Goal: Task Accomplishment & Management: Manage account settings

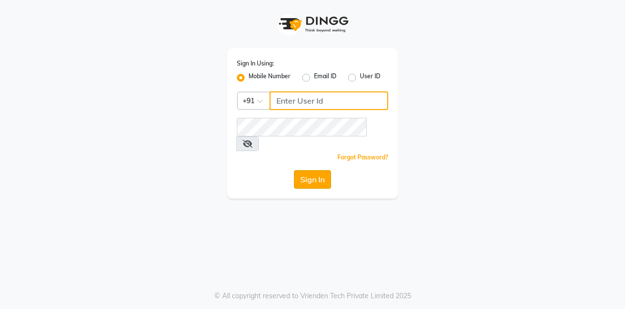
type input "7406301490"
click at [323, 170] on button "Sign In" at bounding box center [312, 179] width 37 height 19
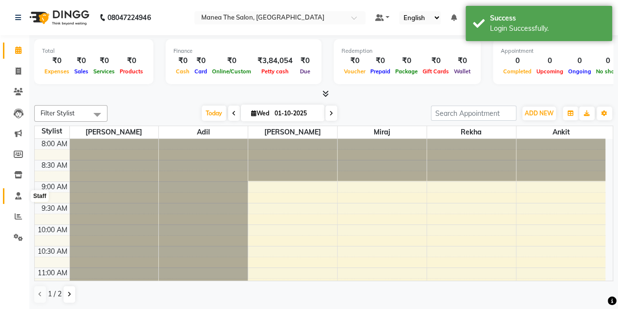
click at [16, 197] on icon at bounding box center [18, 195] width 6 height 7
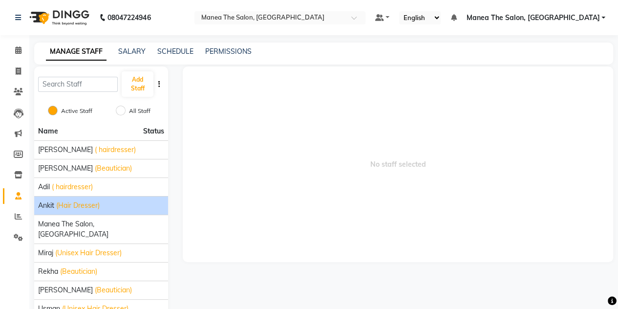
click at [110, 204] on div "ankit (Hair Dresser)" at bounding box center [101, 205] width 126 height 10
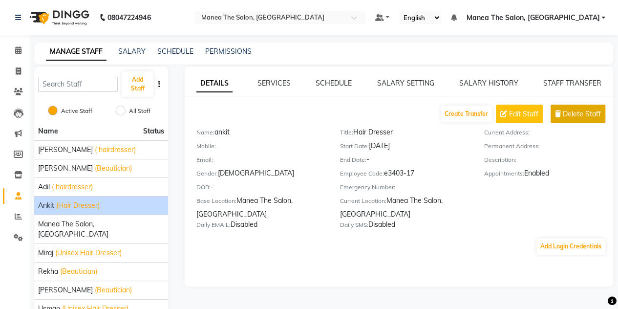
click at [571, 114] on span "Delete Staff" at bounding box center [581, 114] width 38 height 10
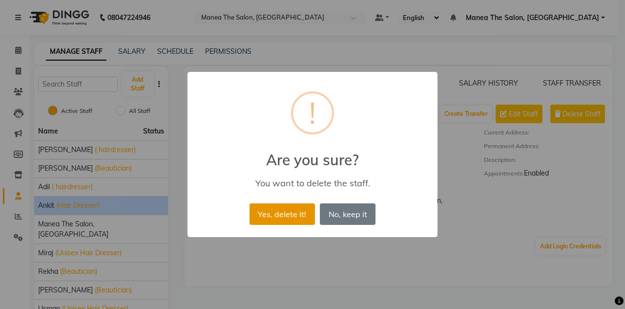
click at [285, 206] on button "Yes, delete it!" at bounding box center [282, 213] width 65 height 21
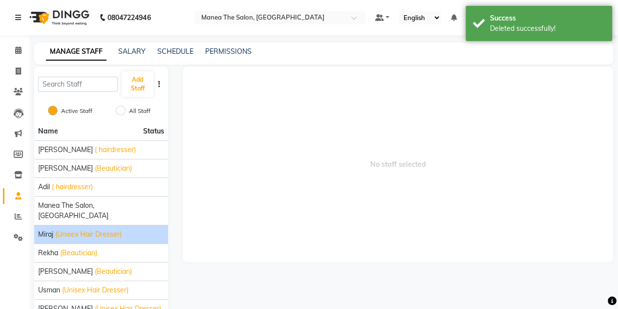
click at [121, 229] on span "(Unisex Hair Dresser)" at bounding box center [88, 234] width 66 height 10
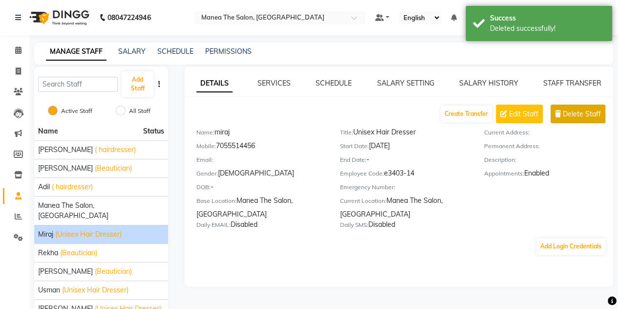
click at [574, 112] on span "Delete Staff" at bounding box center [581, 114] width 38 height 10
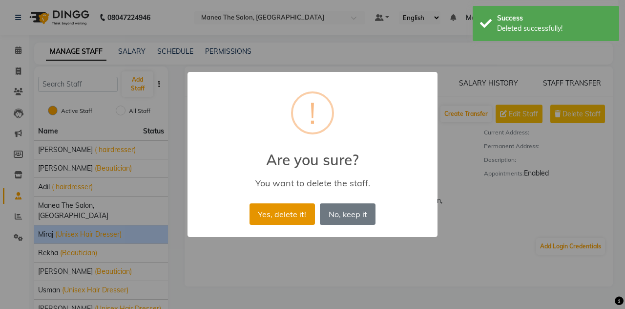
click at [287, 211] on button "Yes, delete it!" at bounding box center [282, 213] width 65 height 21
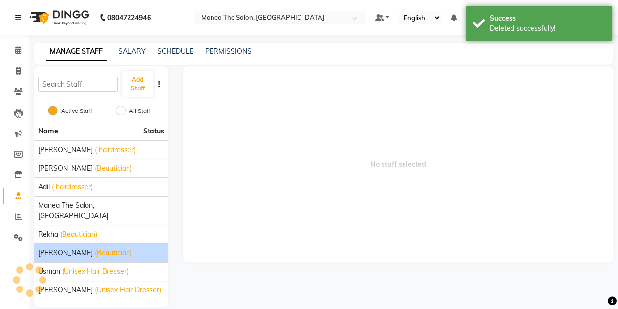
click at [95, 248] on span "(Beautician)" at bounding box center [113, 253] width 37 height 10
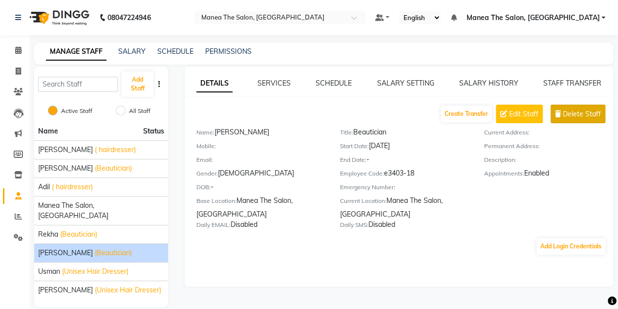
click at [584, 111] on span "Delete Staff" at bounding box center [581, 114] width 38 height 10
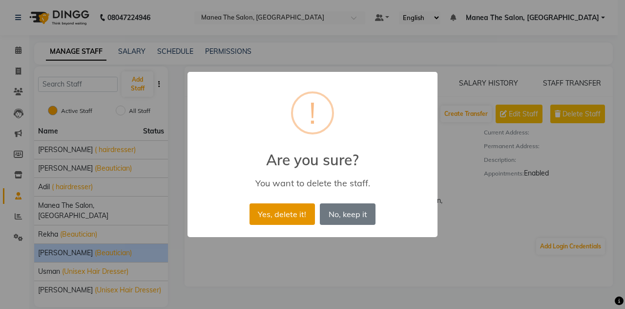
click at [304, 223] on button "Yes, delete it!" at bounding box center [282, 213] width 65 height 21
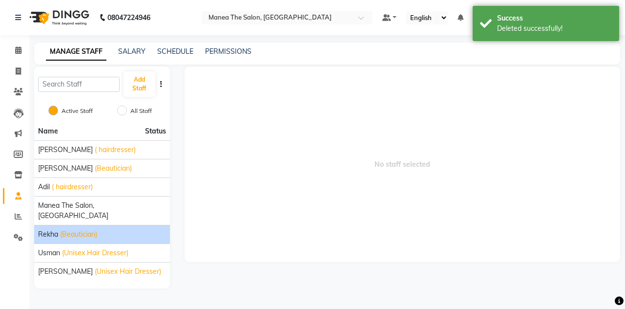
click at [112, 229] on div "Rekha (Beautician)" at bounding box center [102, 234] width 128 height 10
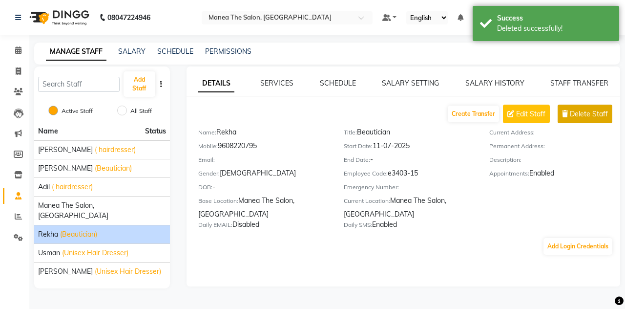
click at [577, 114] on span "Delete Staff" at bounding box center [589, 114] width 38 height 10
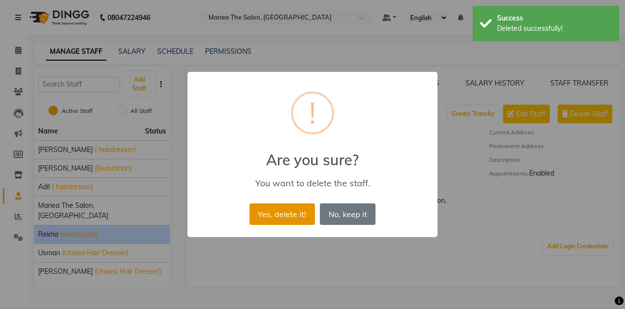
click at [291, 205] on button "Yes, delete it!" at bounding box center [282, 213] width 65 height 21
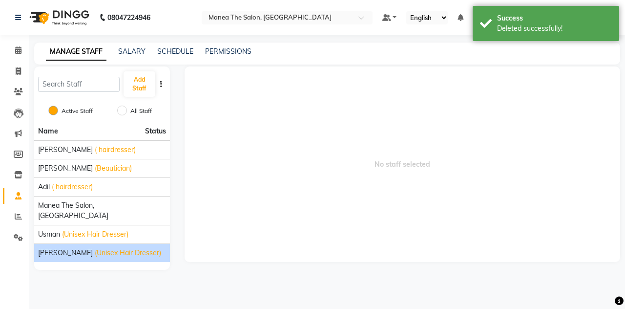
click at [129, 248] on div "[PERSON_NAME] (Unisex Hair Dresser)" at bounding box center [102, 253] width 128 height 10
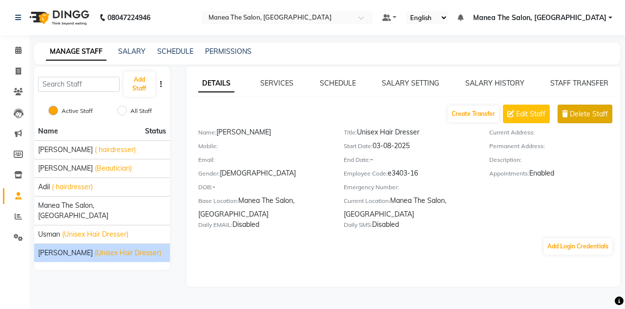
click at [574, 116] on span "Delete Staff" at bounding box center [589, 114] width 38 height 10
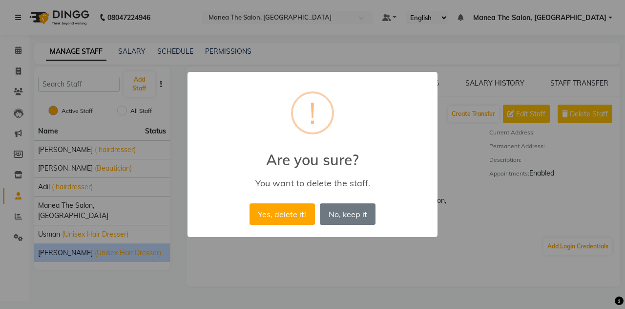
click at [274, 225] on div "Yes, delete it! No No, keep it" at bounding box center [312, 214] width 131 height 26
click at [275, 216] on button "Yes, delete it!" at bounding box center [282, 213] width 65 height 21
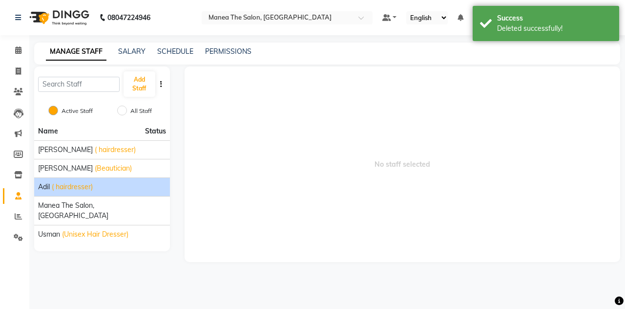
click at [153, 181] on li "[PERSON_NAME] ( hairdresser)" at bounding box center [102, 186] width 136 height 19
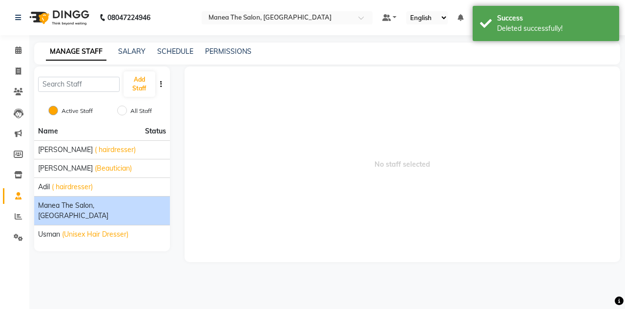
click at [139, 201] on div "Manea The Salon, [GEOGRAPHIC_DATA]" at bounding box center [102, 210] width 128 height 21
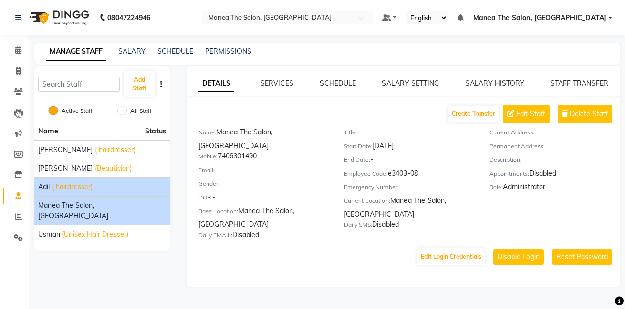
click at [120, 186] on div "[PERSON_NAME] ( hairdresser)" at bounding box center [102, 187] width 128 height 10
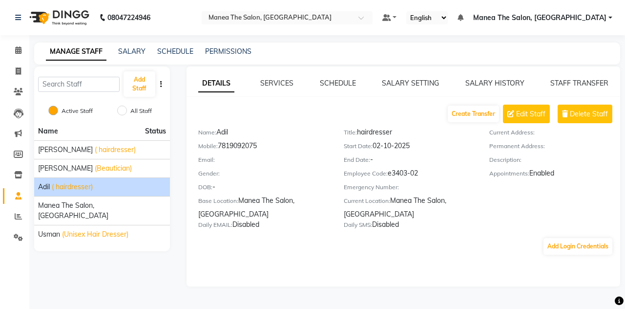
click at [120, 186] on div "[PERSON_NAME] ( hairdresser)" at bounding box center [102, 187] width 128 height 10
click at [573, 113] on span "Delete Staff" at bounding box center [589, 114] width 38 height 10
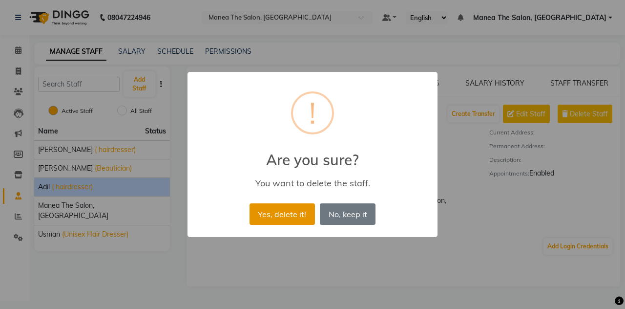
click at [299, 207] on button "Yes, delete it!" at bounding box center [282, 213] width 65 height 21
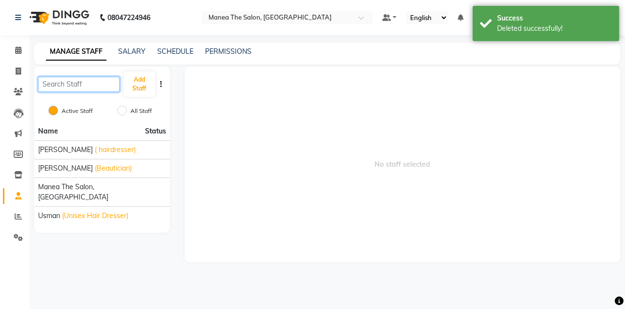
click at [74, 86] on input "text" at bounding box center [79, 84] width 82 height 15
click at [139, 90] on button "Add Staff" at bounding box center [140, 83] width 32 height 25
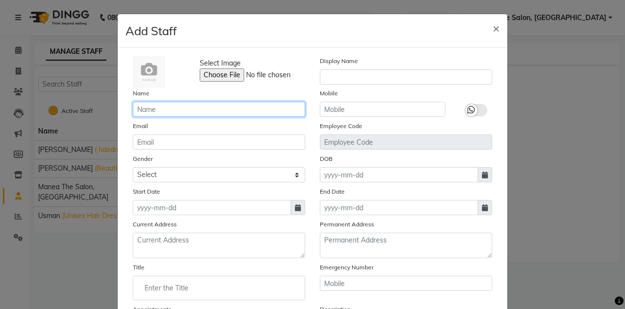
click at [154, 106] on input "text" at bounding box center [219, 109] width 172 height 15
type input "ayesha"
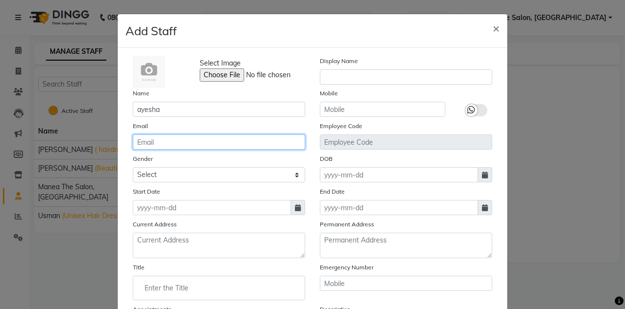
click at [146, 142] on input "email" at bounding box center [219, 141] width 172 height 15
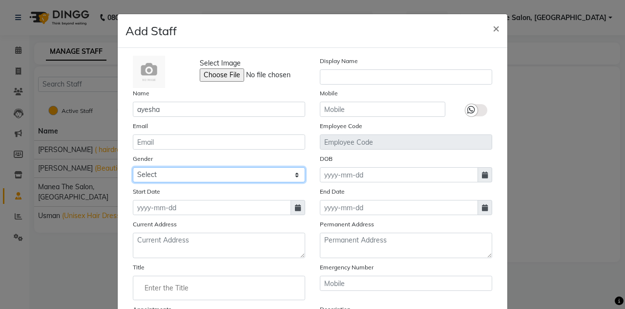
click at [151, 173] on select "Select [DEMOGRAPHIC_DATA] [DEMOGRAPHIC_DATA] Other Prefer Not To Say" at bounding box center [219, 174] width 172 height 15
select select "[DEMOGRAPHIC_DATA]"
click at [133, 167] on select "Select [DEMOGRAPHIC_DATA] [DEMOGRAPHIC_DATA] Other Prefer Not To Say" at bounding box center [219, 174] width 172 height 15
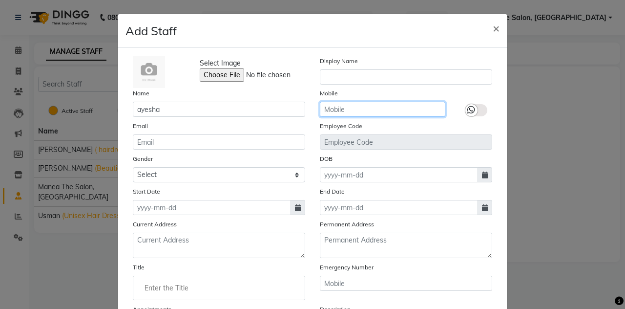
click at [379, 112] on input "text" at bounding box center [382, 109] width 125 height 15
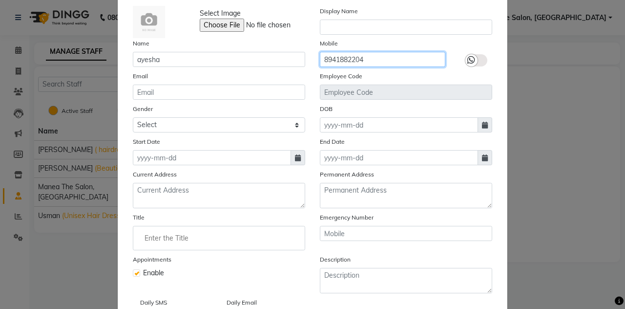
scroll to position [53, 0]
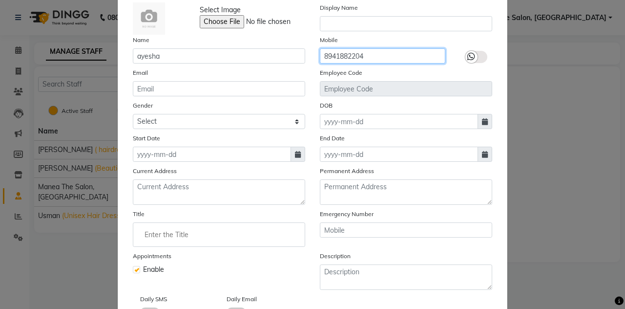
type input "8941882204"
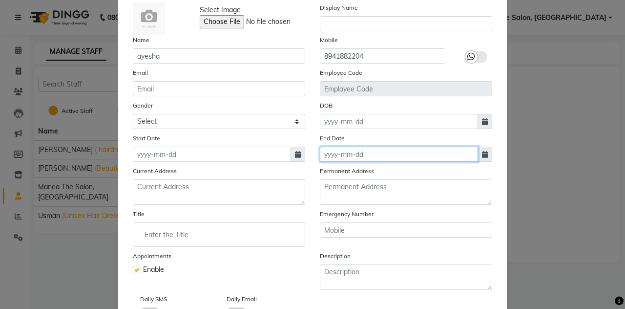
click at [342, 154] on input at bounding box center [399, 153] width 158 height 15
select select "10"
select select "2025"
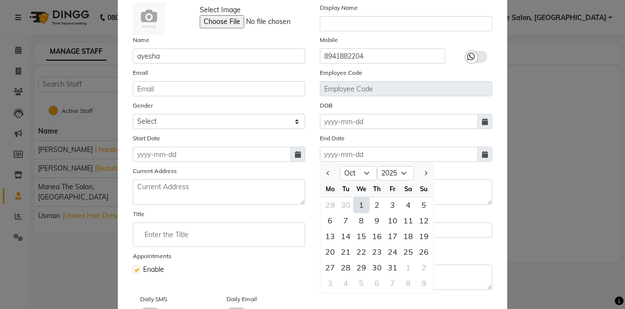
click at [354, 204] on div "1" at bounding box center [362, 205] width 16 height 16
type input "01-10-2025"
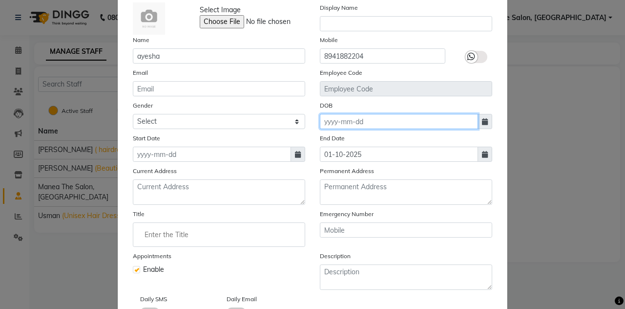
click at [345, 122] on input at bounding box center [399, 121] width 158 height 15
select select "10"
select select "2025"
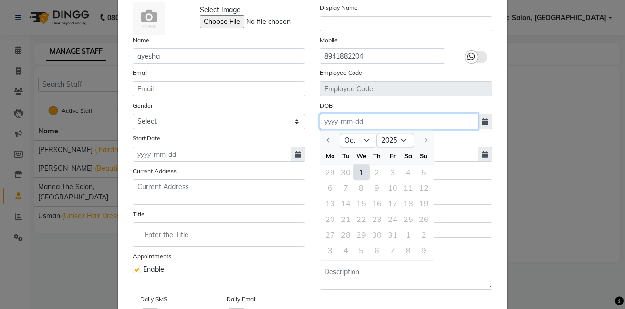
click at [328, 121] on input at bounding box center [399, 121] width 158 height 15
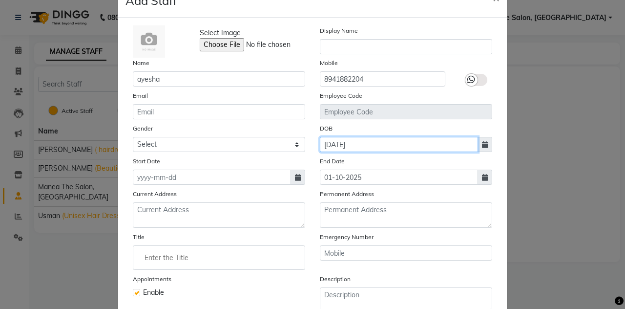
scroll to position [30, 0]
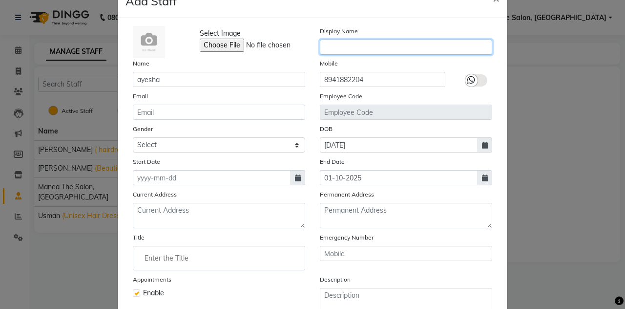
type input "[DATE]"
click at [337, 43] on input "text" at bounding box center [406, 47] width 172 height 15
click at [354, 49] on input "beautician" at bounding box center [406, 47] width 172 height 15
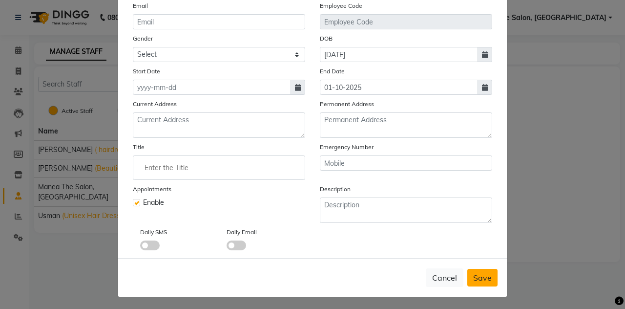
type input "beautician"
click at [485, 272] on span "Save" at bounding box center [482, 277] width 19 height 10
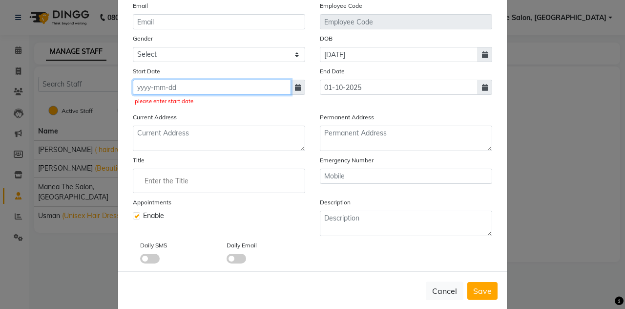
click at [144, 89] on input at bounding box center [212, 87] width 158 height 15
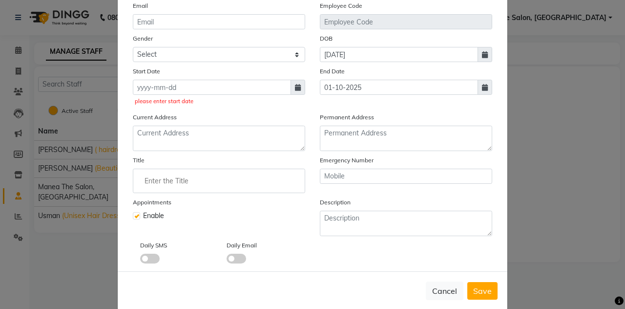
select select "10"
select select "2025"
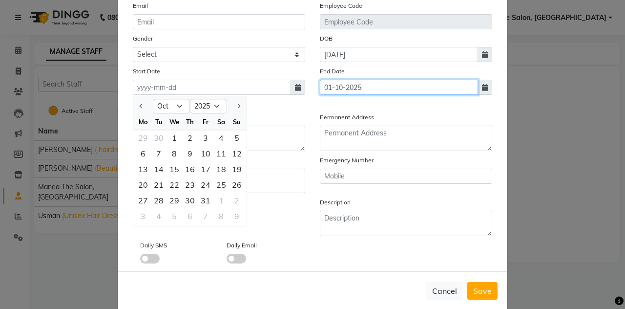
click at [359, 87] on input "01-10-2025" at bounding box center [399, 87] width 158 height 15
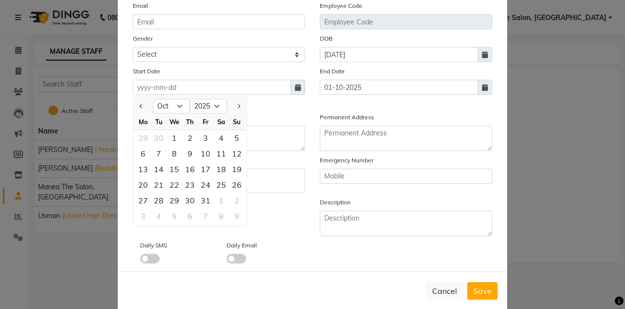
select select "10"
select select "2025"
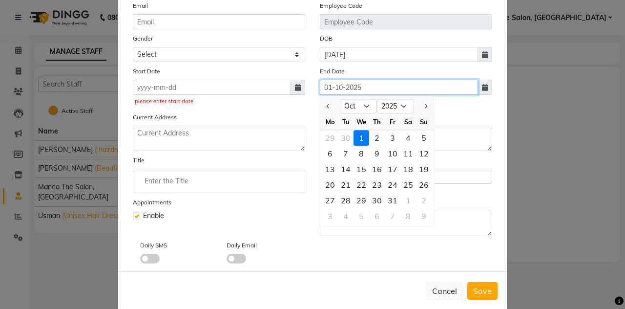
click at [365, 83] on input "01-10-2025" at bounding box center [399, 87] width 158 height 15
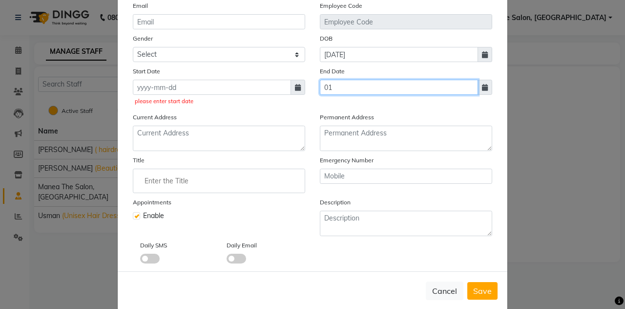
type input "0"
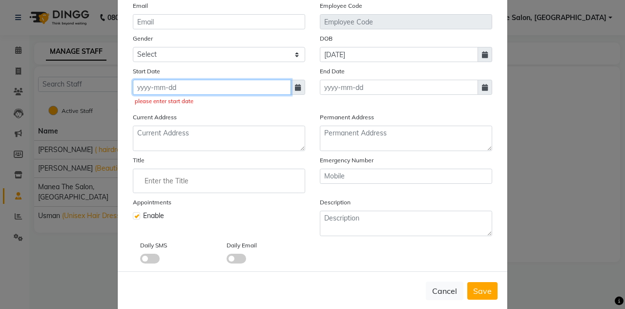
click at [220, 88] on input at bounding box center [212, 87] width 158 height 15
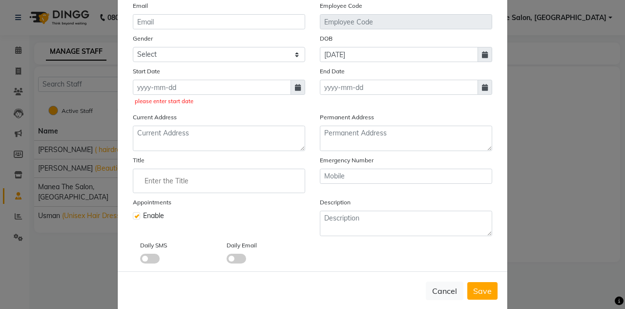
select select "10"
select select "2025"
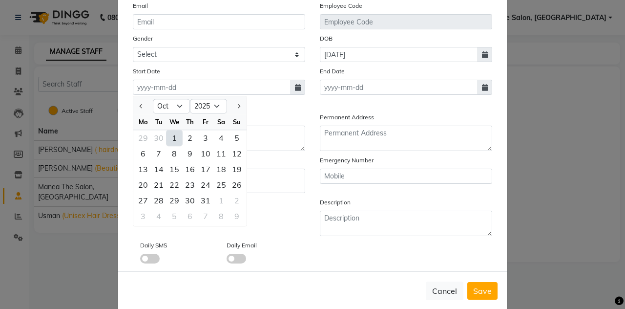
click at [167, 138] on div "1" at bounding box center [175, 138] width 16 height 16
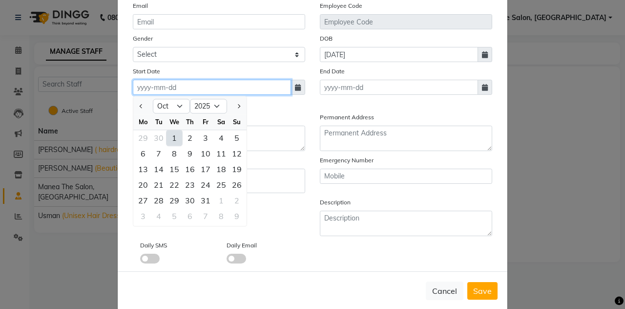
type input "01-10-2025"
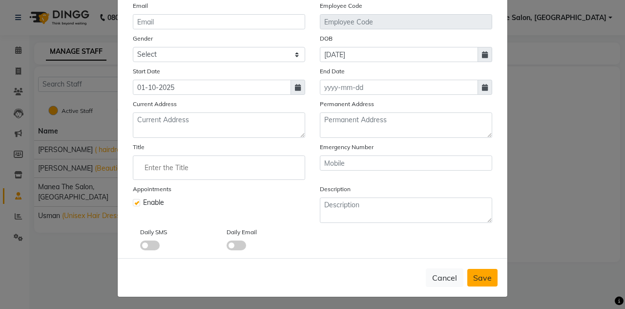
click at [477, 281] on button "Save" at bounding box center [482, 278] width 30 height 18
select select
checkbox input "false"
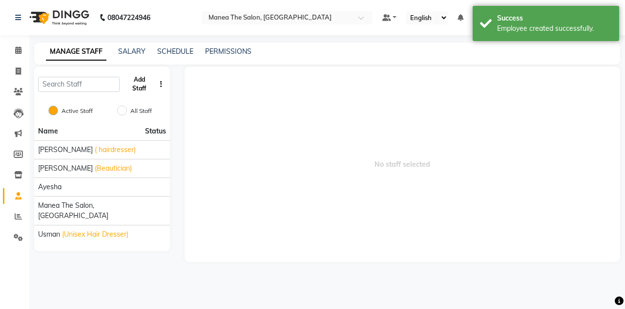
click at [139, 89] on button "Add Staff" at bounding box center [140, 83] width 32 height 25
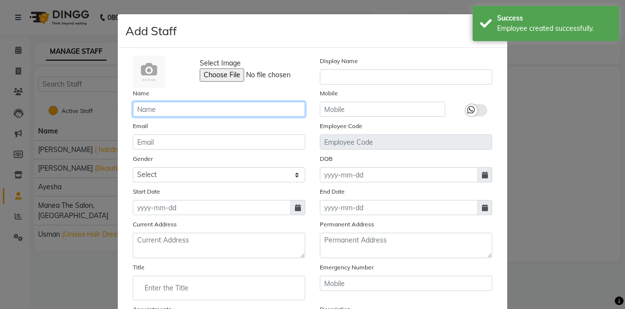
click at [152, 106] on input "text" at bounding box center [219, 109] width 172 height 15
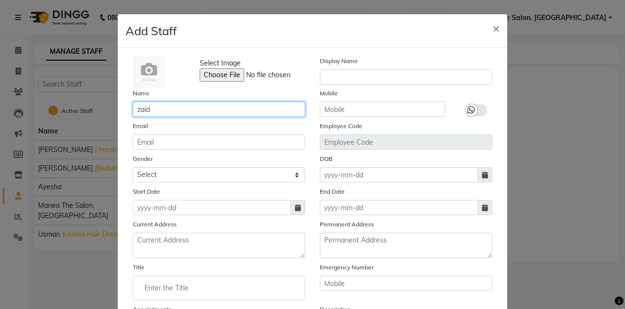
type input "zaid"
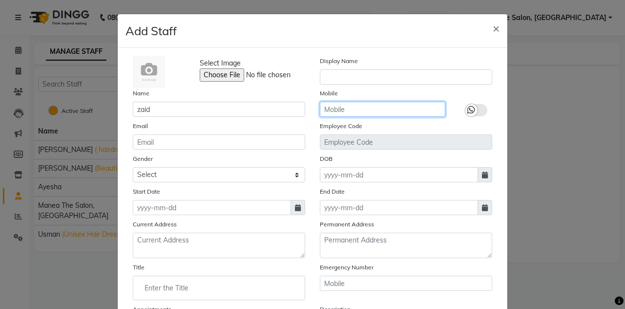
click at [340, 111] on input "text" at bounding box center [382, 109] width 125 height 15
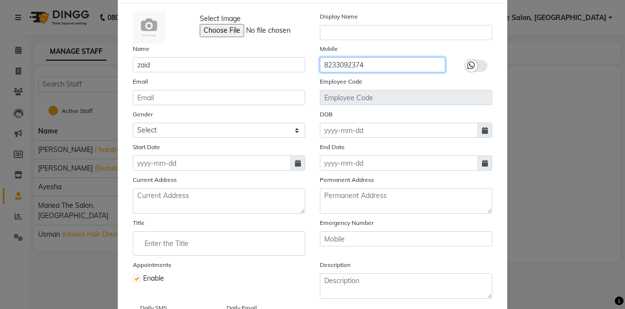
scroll to position [45, 0]
type input "8233092374"
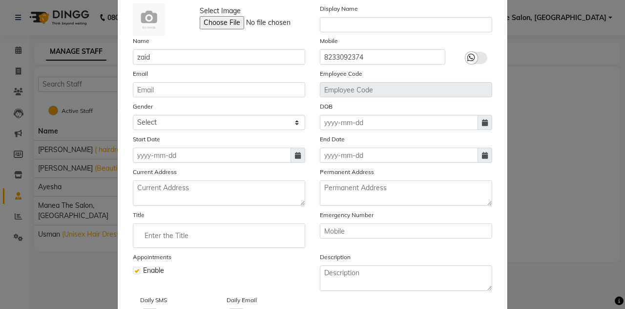
scroll to position [53, 0]
click at [204, 122] on select "Select [DEMOGRAPHIC_DATA] [DEMOGRAPHIC_DATA] Other Prefer Not To Say" at bounding box center [219, 121] width 172 height 15
select select "[DEMOGRAPHIC_DATA]"
click at [133, 114] on select "Select [DEMOGRAPHIC_DATA] [DEMOGRAPHIC_DATA] Other Prefer Not To Say" at bounding box center [219, 121] width 172 height 15
click at [186, 156] on input at bounding box center [212, 153] width 158 height 15
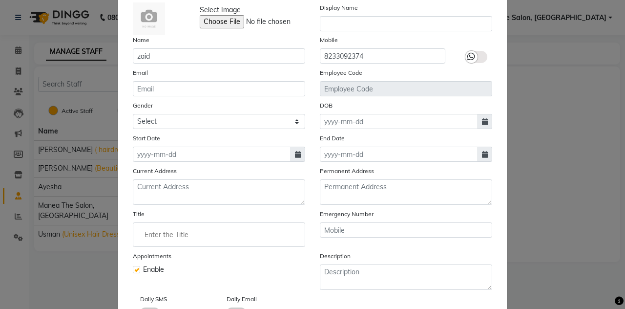
select select "10"
select select "2025"
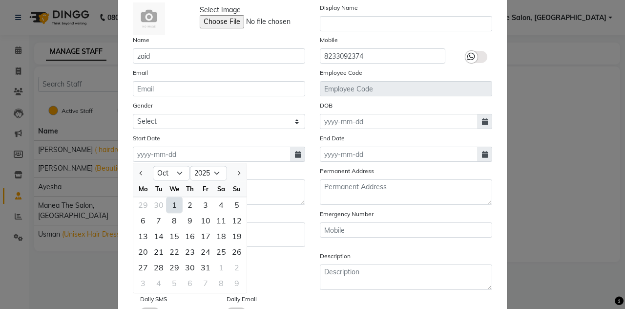
click at [170, 201] on div "1" at bounding box center [175, 205] width 16 height 16
type input "01-10-2025"
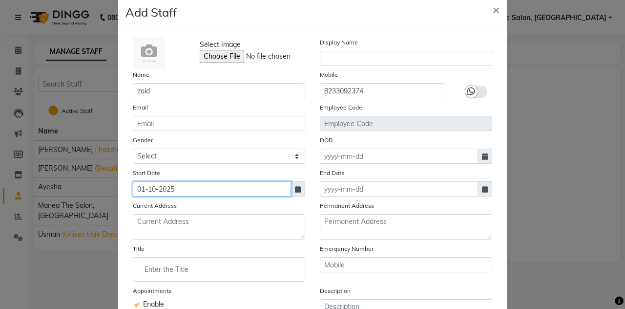
scroll to position [9, 0]
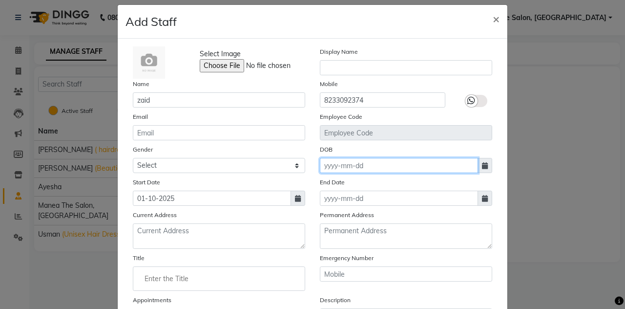
click at [346, 165] on input at bounding box center [399, 165] width 158 height 15
select select "10"
select select "2025"
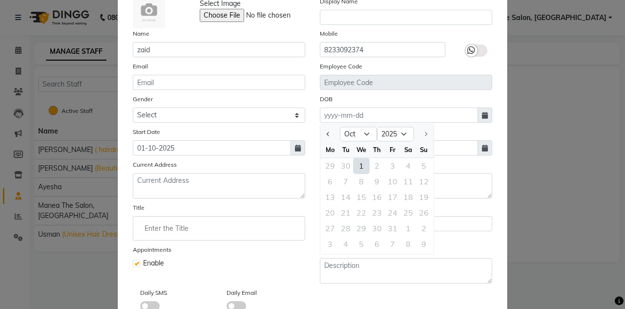
scroll to position [60, 0]
click at [346, 113] on input at bounding box center [399, 114] width 158 height 15
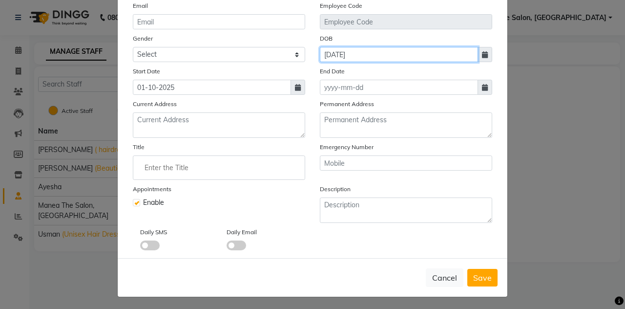
scroll to position [0, 0]
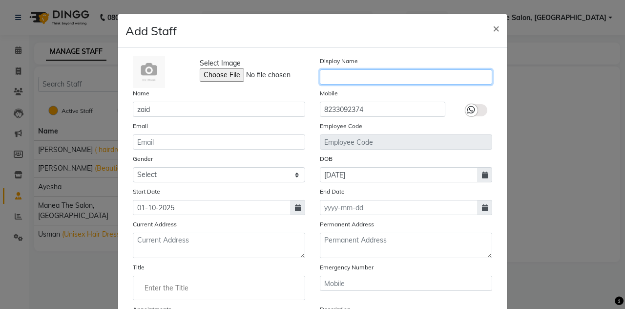
type input "[DATE]"
click at [344, 74] on input "text" at bounding box center [406, 76] width 172 height 15
click at [330, 78] on input "text" at bounding box center [406, 76] width 172 height 15
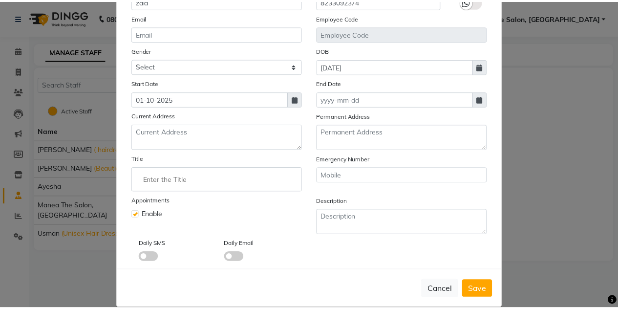
scroll to position [109, 0]
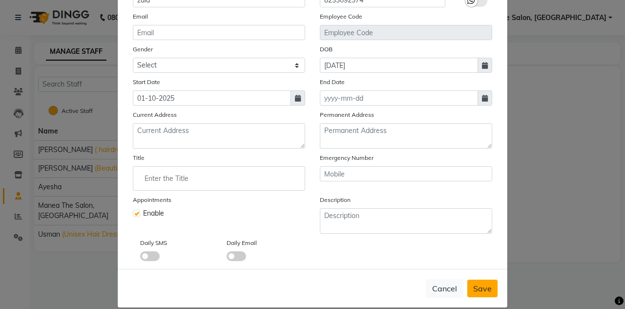
type input "hairdresser"
click at [480, 283] on span "Save" at bounding box center [482, 288] width 19 height 10
select select
checkbox input "false"
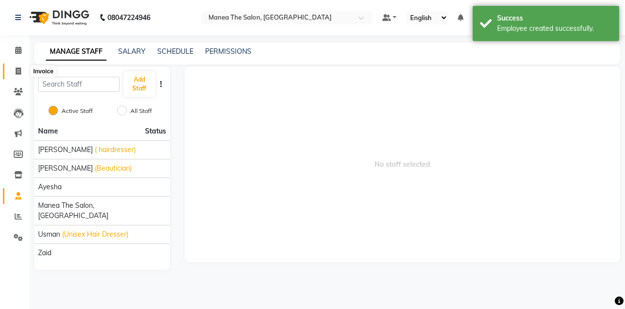
click at [21, 70] on span at bounding box center [18, 71] width 17 height 11
select select "service"
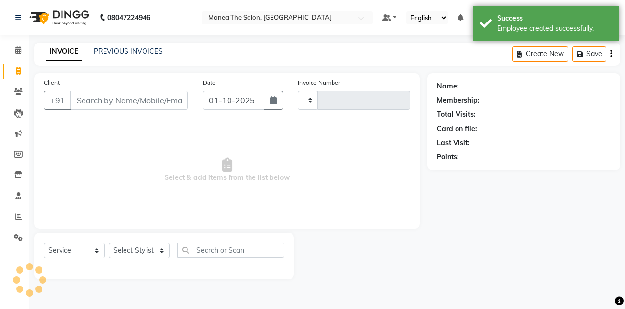
type input "1844"
select select "7688"
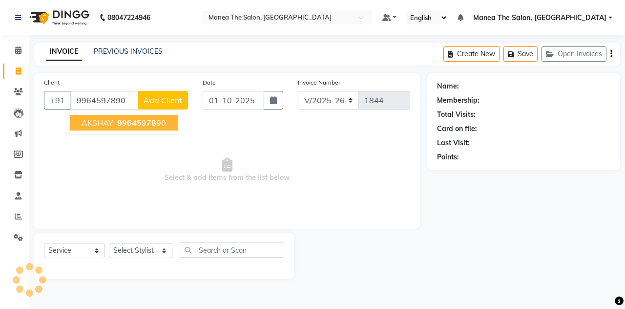
type input "9964597890"
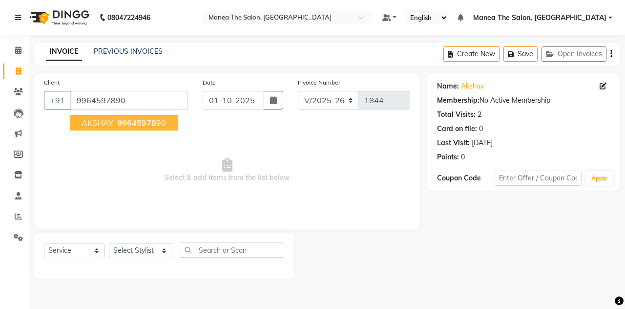
click at [117, 118] on span "99645978" at bounding box center [136, 123] width 39 height 10
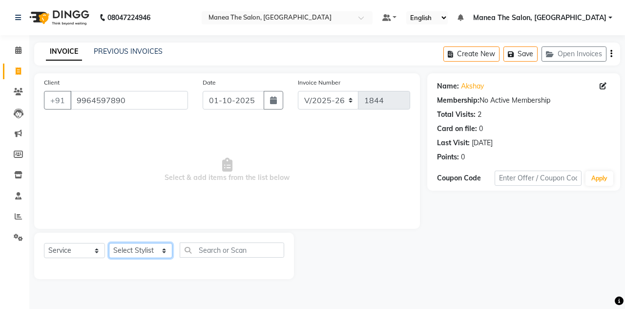
click at [134, 249] on select "Select Stylist aalam [PERSON_NAME] [PERSON_NAME] The Salon, [GEOGRAPHIC_DATA] […" at bounding box center [140, 250] width 63 height 15
select select "80475"
click at [109, 243] on select "Select Stylist aalam [PERSON_NAME] [PERSON_NAME] The Salon, [GEOGRAPHIC_DATA] […" at bounding box center [140, 250] width 63 height 15
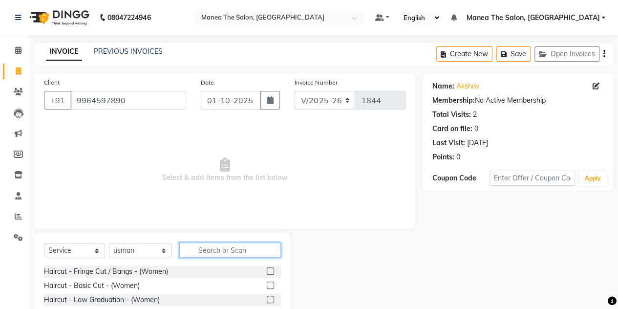
click at [208, 247] on input "text" at bounding box center [230, 249] width 102 height 15
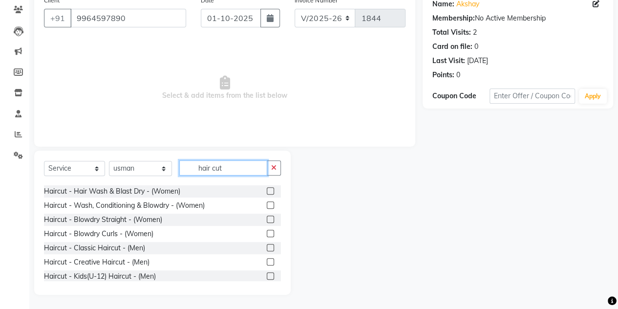
scroll to position [111, 0]
type input "hair cut"
click at [267, 247] on label at bounding box center [270, 247] width 7 height 7
click at [267, 247] on input "checkbox" at bounding box center [270, 248] width 6 height 6
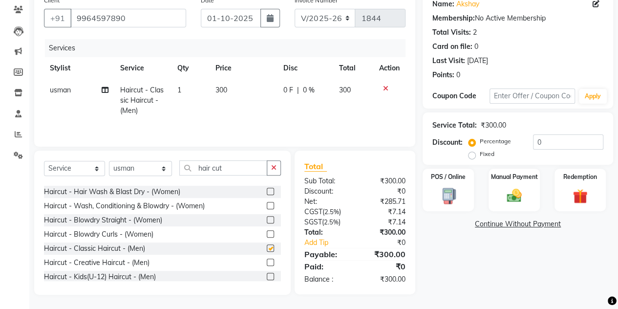
checkbox input "false"
click at [277, 171] on button "button" at bounding box center [274, 167] width 14 height 15
click at [205, 167] on input "text" at bounding box center [230, 167] width 102 height 15
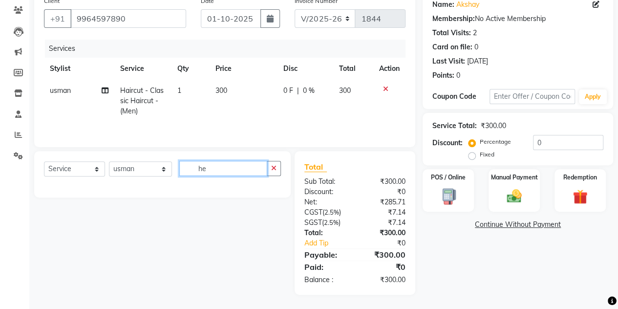
scroll to position [82, 0]
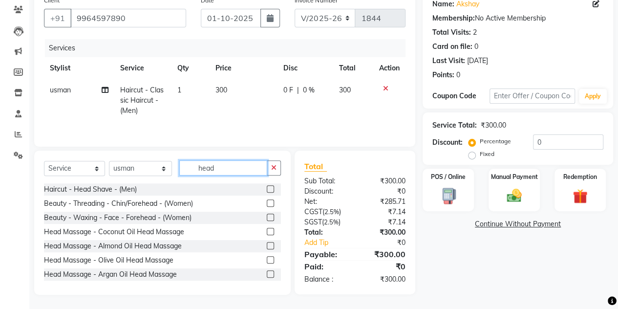
type input "head"
click at [267, 230] on label at bounding box center [270, 231] width 7 height 7
click at [267, 230] on input "checkbox" at bounding box center [270, 232] width 6 height 6
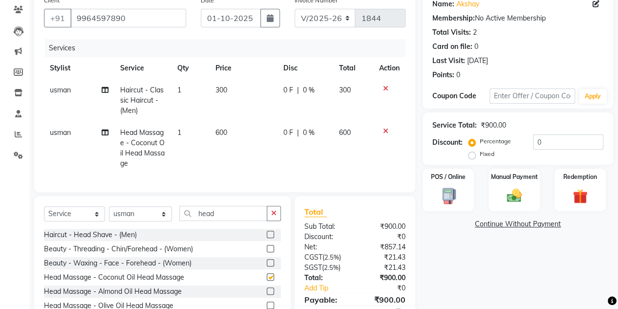
checkbox input "false"
click at [267, 267] on label at bounding box center [270, 262] width 7 height 7
click at [267, 267] on input "checkbox" at bounding box center [270, 263] width 6 height 6
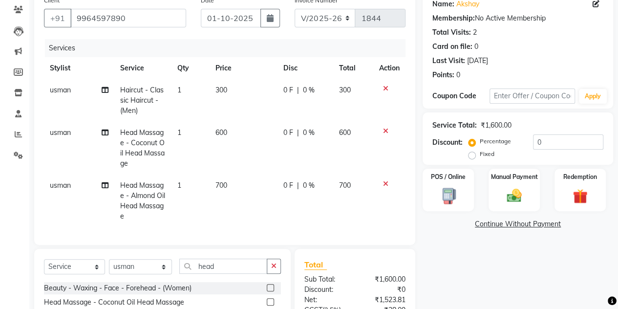
checkbox input "false"
click at [479, 157] on label "Fixed" at bounding box center [486, 153] width 15 height 9
click at [471, 157] on input "Fixed" at bounding box center [473, 153] width 7 height 7
radio input "true"
click at [533, 140] on input "0" at bounding box center [568, 141] width 70 height 15
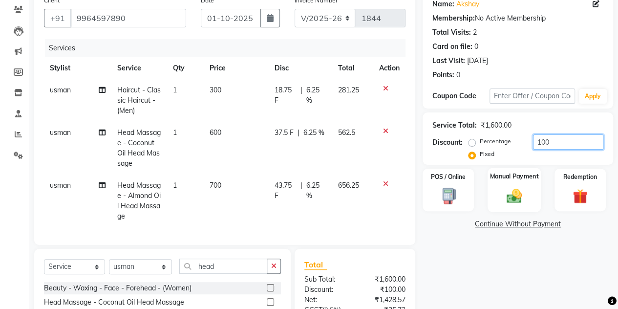
type input "100"
click at [508, 191] on img at bounding box center [513, 196] width 25 height 18
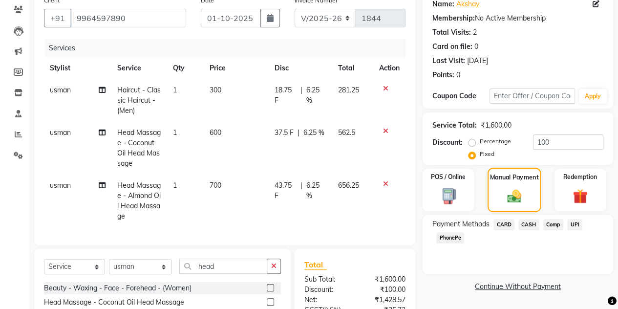
scroll to position [187, 0]
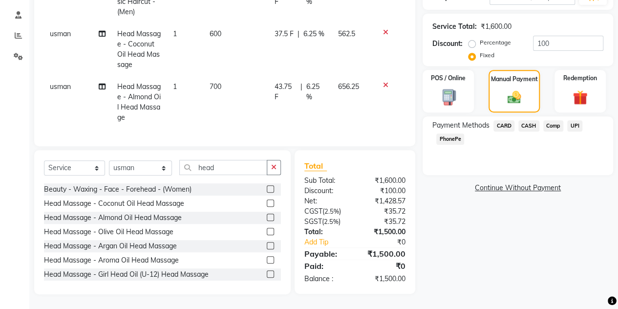
click at [573, 120] on span "UPI" at bounding box center [574, 125] width 15 height 11
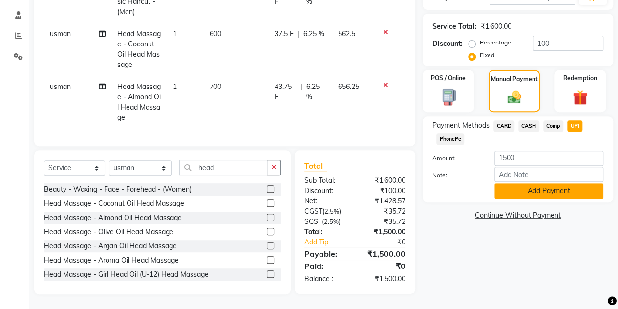
click at [520, 183] on button "Add Payment" at bounding box center [548, 190] width 109 height 15
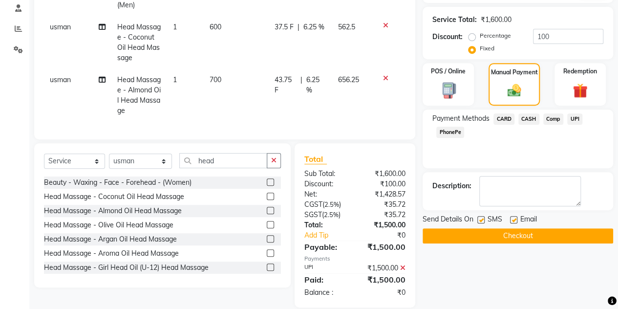
scroll to position [207, 0]
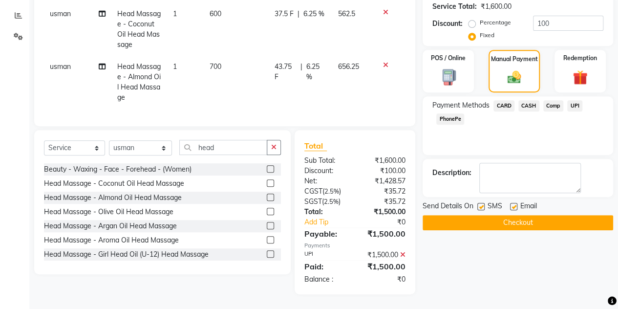
click at [500, 215] on button "Checkout" at bounding box center [517, 222] width 190 height 15
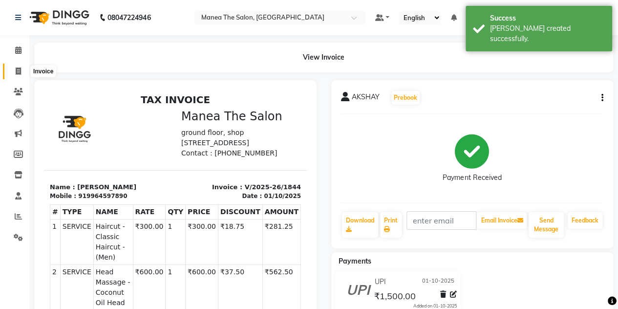
click at [21, 70] on icon at bounding box center [18, 70] width 5 height 7
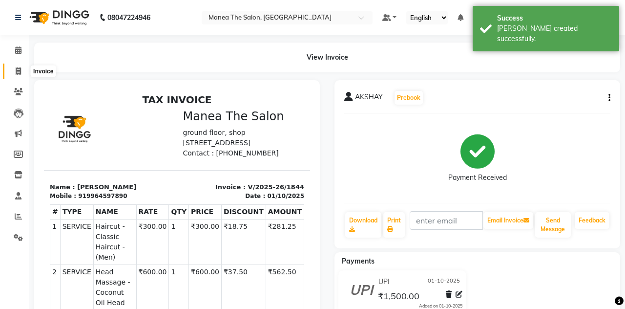
select select "service"
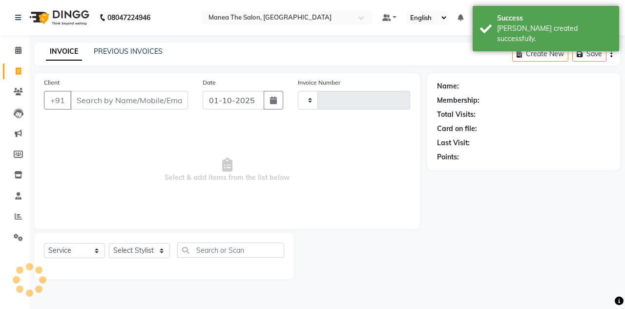
type input "1845"
select select "7688"
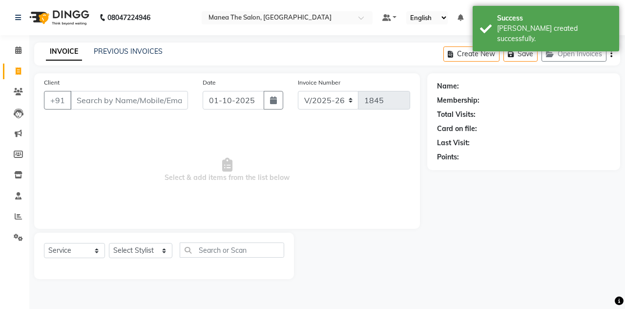
click at [102, 100] on input "Client" at bounding box center [129, 100] width 118 height 19
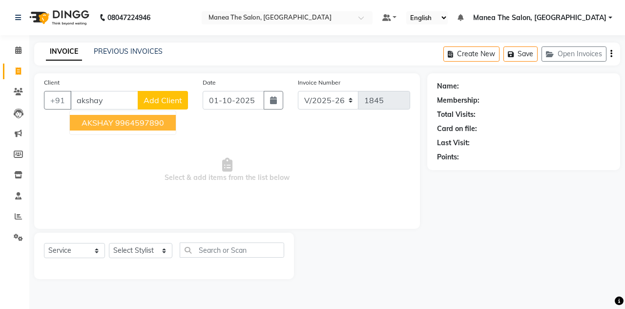
click at [119, 123] on ngb-highlight "9964597890" at bounding box center [139, 123] width 49 height 10
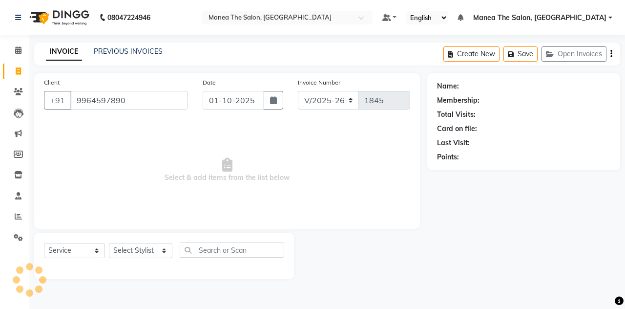
type input "9964597890"
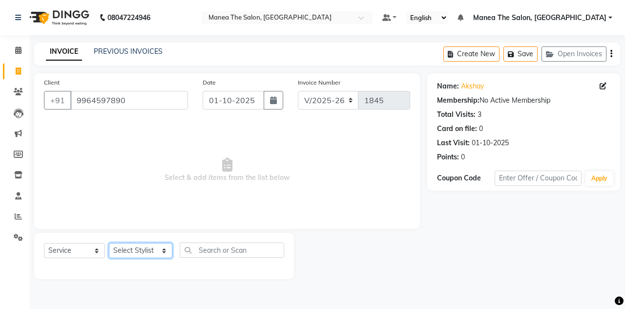
click at [123, 247] on select "Select Stylist aalam [PERSON_NAME] [PERSON_NAME] The Salon, [GEOGRAPHIC_DATA] […" at bounding box center [140, 250] width 63 height 15
select select "93394"
click at [109, 243] on select "Select Stylist aalam [PERSON_NAME] [PERSON_NAME] The Salon, [GEOGRAPHIC_DATA] […" at bounding box center [140, 250] width 63 height 15
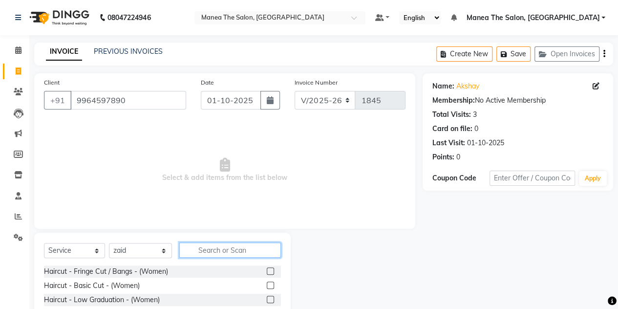
click at [203, 250] on input "text" at bounding box center [230, 249] width 102 height 15
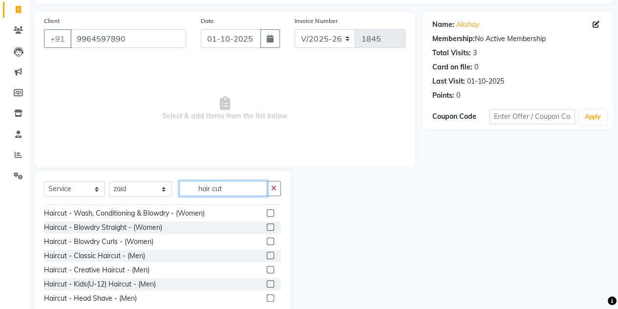
scroll to position [131, 0]
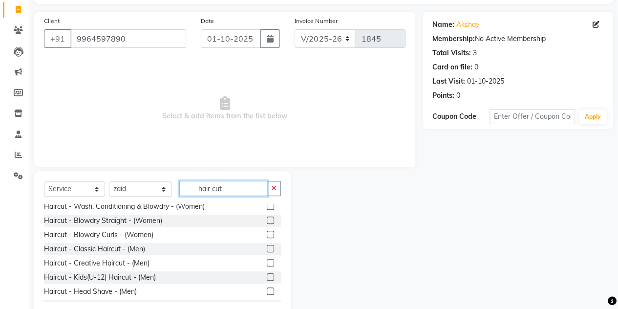
type input "hair cut"
click at [267, 276] on label at bounding box center [270, 276] width 7 height 7
click at [267, 276] on input "checkbox" at bounding box center [270, 277] width 6 height 6
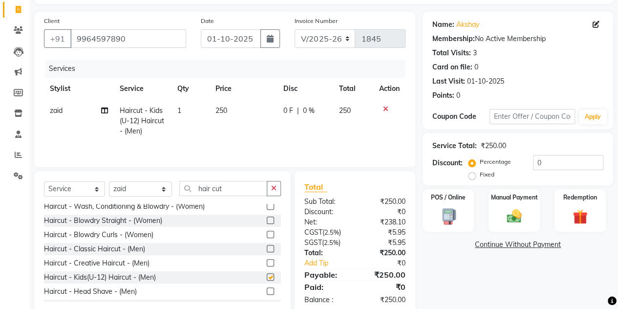
checkbox input "false"
click at [516, 208] on img at bounding box center [513, 216] width 25 height 18
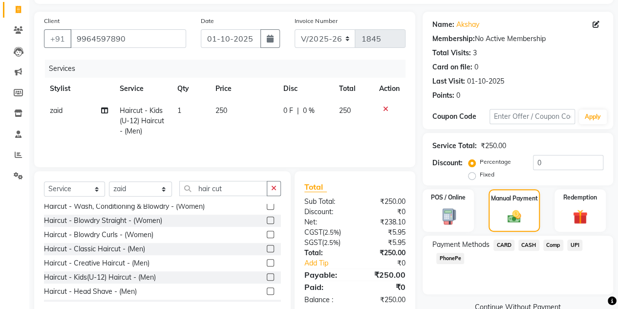
click at [574, 246] on span "UPI" at bounding box center [574, 244] width 15 height 11
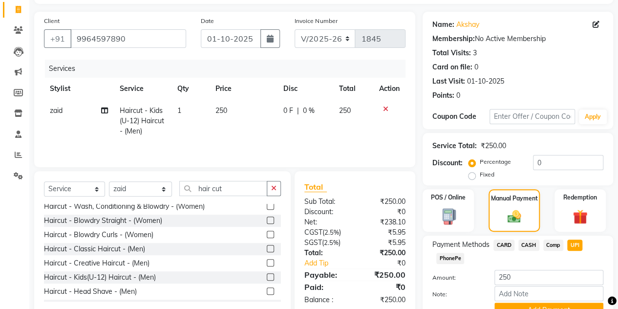
scroll to position [108, 0]
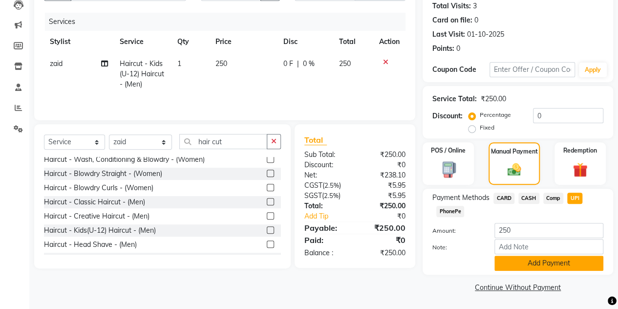
click at [533, 264] on button "Add Payment" at bounding box center [548, 262] width 109 height 15
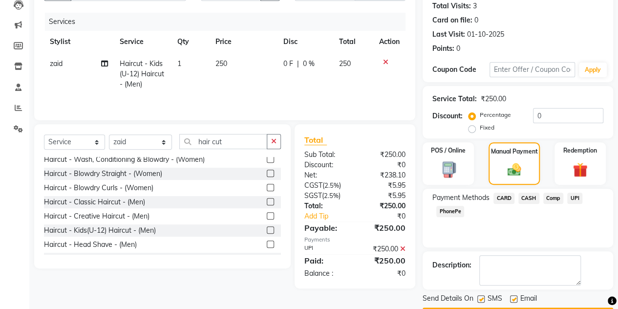
scroll to position [136, 0]
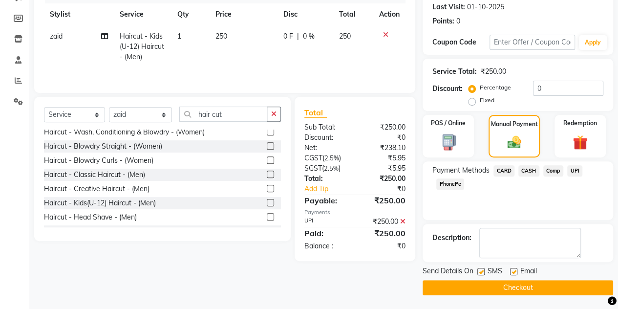
click at [502, 283] on button "Checkout" at bounding box center [517, 287] width 190 height 15
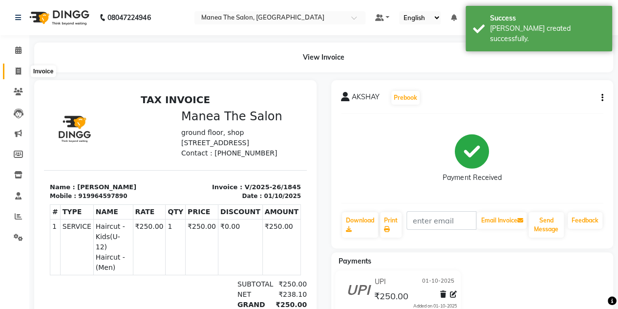
click at [15, 75] on span at bounding box center [18, 71] width 17 height 11
select select "service"
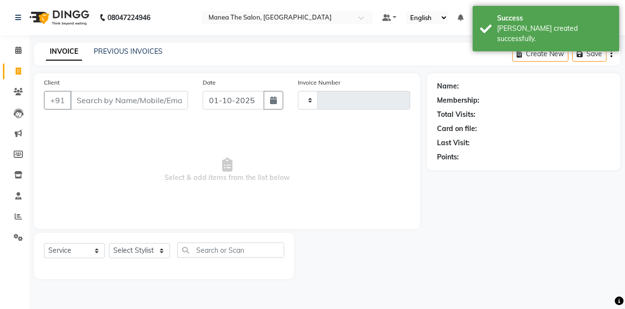
type input "1846"
select select "7688"
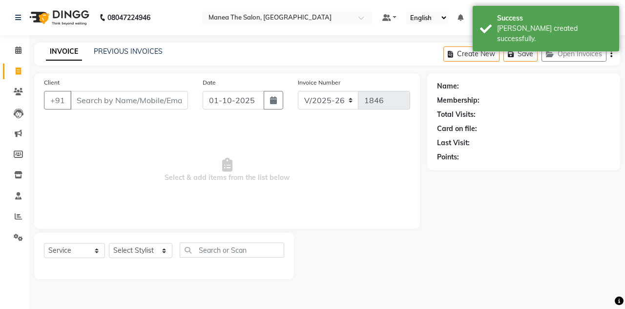
click at [101, 98] on input "Client" at bounding box center [129, 100] width 118 height 19
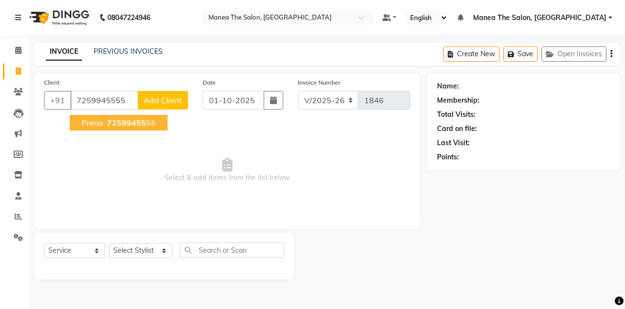
type input "7259945555"
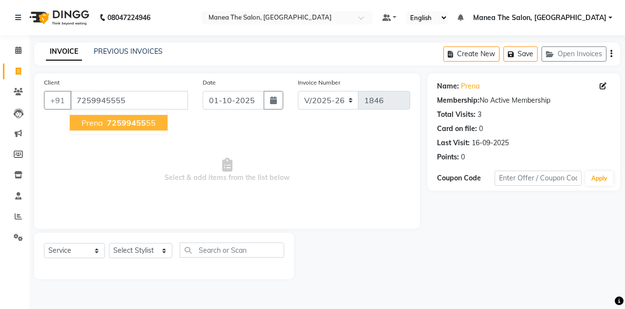
click at [102, 119] on span "prena" at bounding box center [92, 123] width 21 height 10
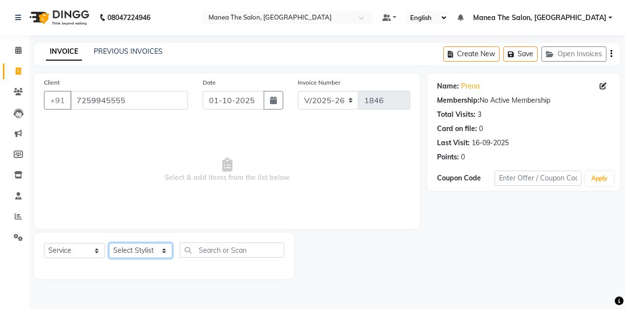
click at [119, 250] on select "Select Stylist aalam [PERSON_NAME] [PERSON_NAME] The Salon, [GEOGRAPHIC_DATA] […" at bounding box center [140, 250] width 63 height 15
select select "80475"
click at [109, 243] on select "Select Stylist aalam [PERSON_NAME] [PERSON_NAME] The Salon, [GEOGRAPHIC_DATA] […" at bounding box center [140, 250] width 63 height 15
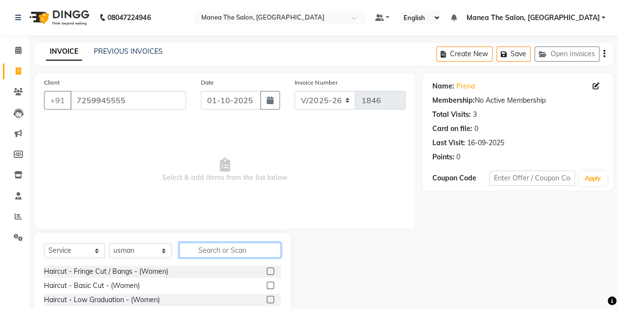
click at [193, 251] on input "text" at bounding box center [230, 249] width 102 height 15
type input "l"
type input "kids"
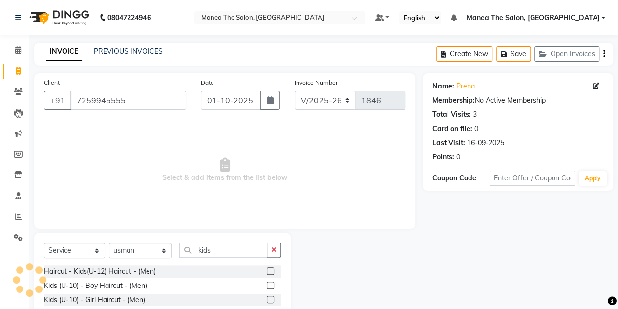
click at [269, 269] on label at bounding box center [270, 270] width 7 height 7
click at [269, 269] on input "checkbox" at bounding box center [270, 271] width 6 height 6
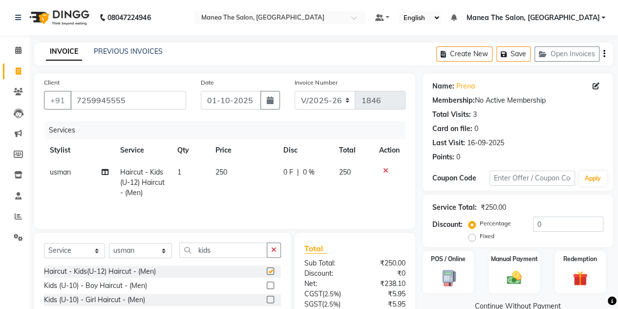
checkbox input "false"
click at [506, 254] on label "Manual Payment" at bounding box center [514, 257] width 49 height 9
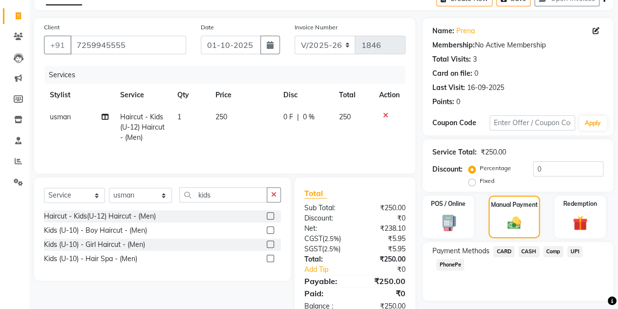
scroll to position [58, 0]
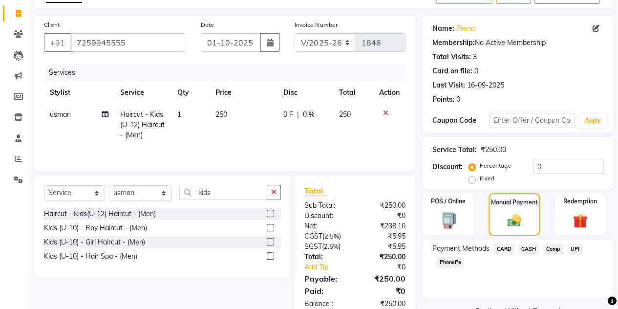
click at [574, 249] on span "UPI" at bounding box center [574, 248] width 15 height 11
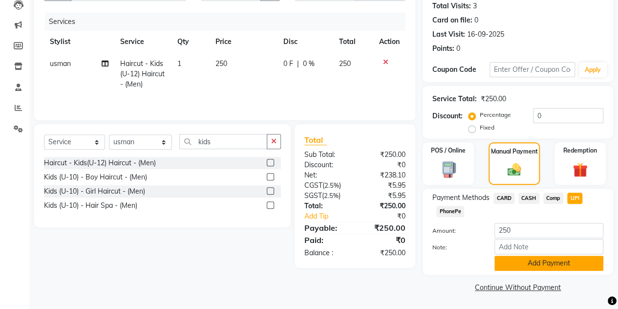
click at [519, 261] on button "Add Payment" at bounding box center [548, 262] width 109 height 15
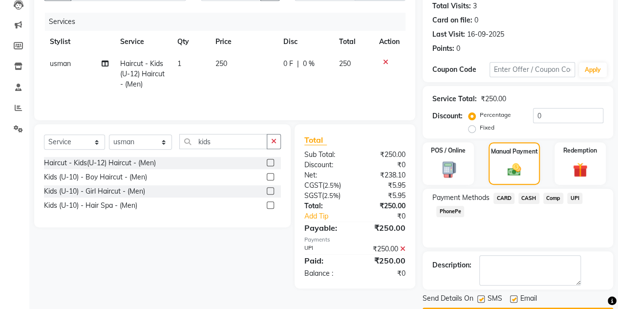
scroll to position [136, 0]
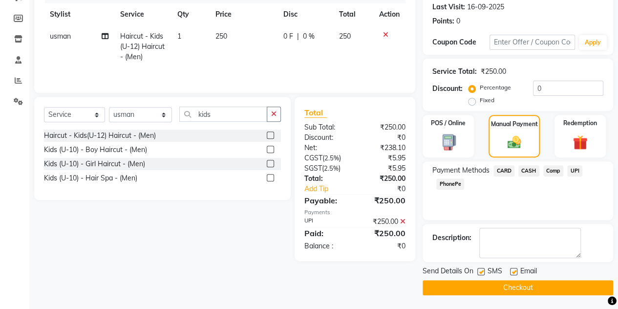
click at [492, 289] on button "Checkout" at bounding box center [517, 287] width 190 height 15
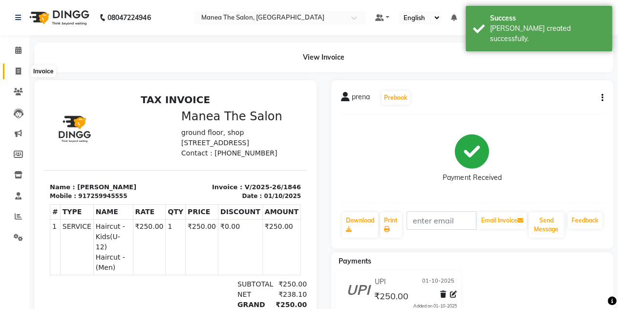
click at [18, 74] on icon at bounding box center [18, 70] width 5 height 7
select select "7688"
select select "service"
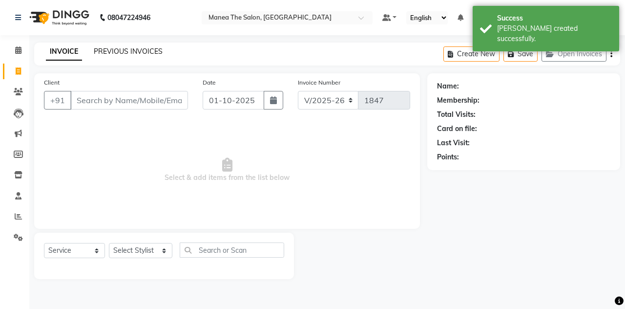
click at [111, 48] on link "PREVIOUS INVOICES" at bounding box center [128, 51] width 69 height 9
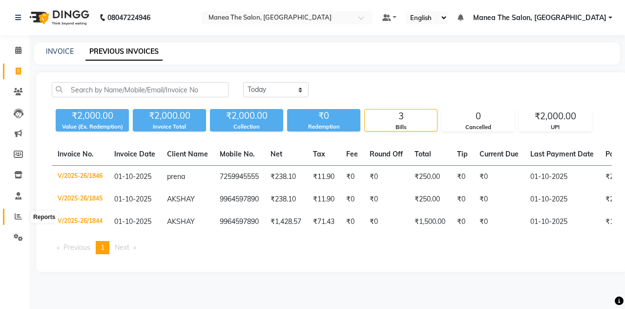
click at [20, 219] on icon at bounding box center [18, 215] width 7 height 7
